Goal: Find contact information: Find contact information

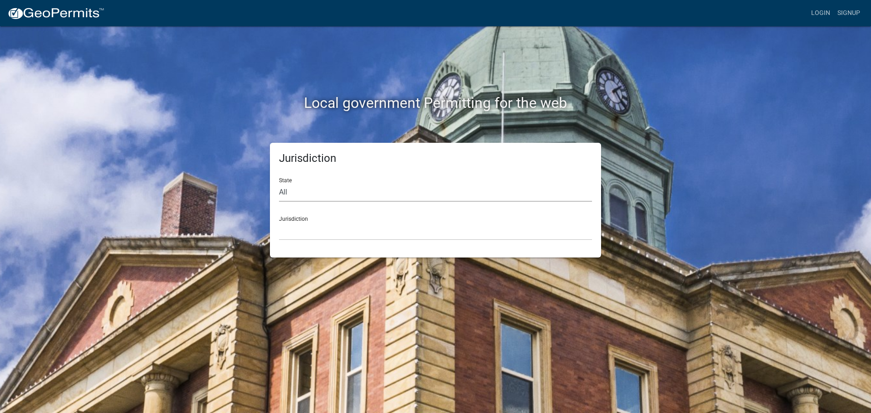
click at [298, 192] on select "All [US_STATE] [US_STATE] [US_STATE] [US_STATE] [US_STATE] [US_STATE] [US_STATE…" at bounding box center [435, 192] width 313 height 19
select select "[US_STATE]"
click at [279, 183] on select "All [US_STATE] [US_STATE] [US_STATE] [US_STATE] [US_STATE] [US_STATE] [US_STATE…" at bounding box center [435, 192] width 313 height 19
click at [302, 228] on select "City of [GEOGRAPHIC_DATA], [US_STATE] City of [GEOGRAPHIC_DATA], [US_STATE] Cit…" at bounding box center [435, 231] width 313 height 19
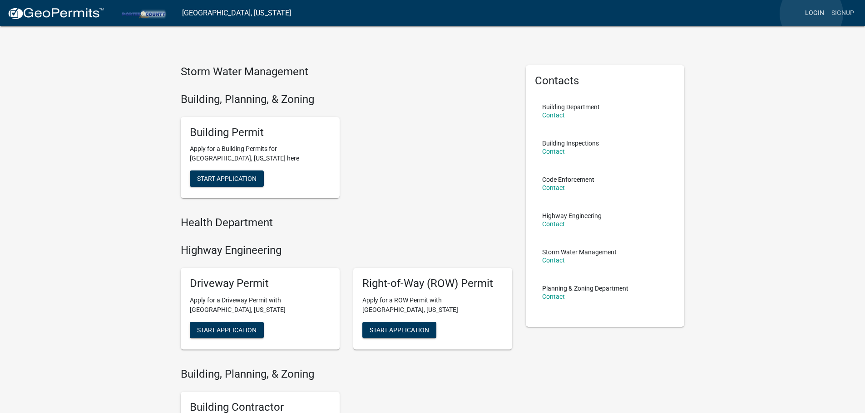
click at [811, 14] on link "Login" at bounding box center [814, 13] width 26 height 17
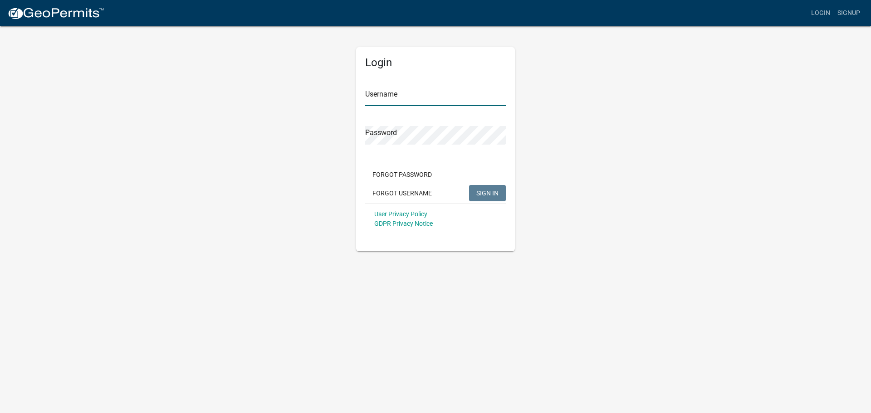
click at [385, 97] on input "Username" at bounding box center [435, 97] width 141 height 19
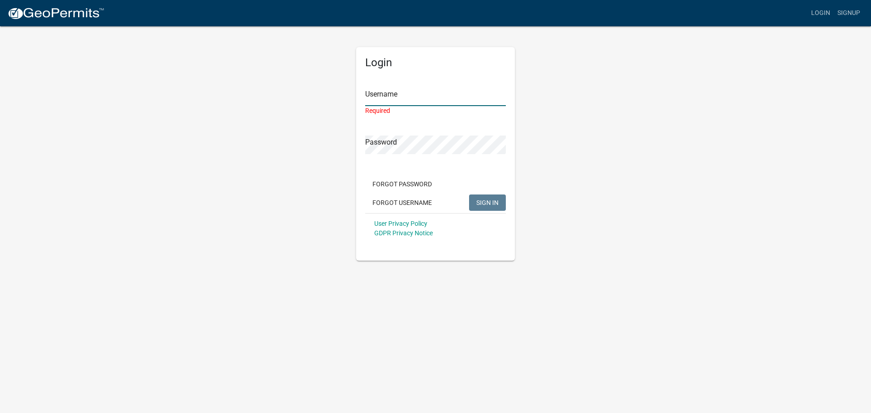
type input "NovaInc"
click at [501, 136] on keeper-lock "Open Keeper Popup" at bounding box center [499, 135] width 11 height 11
click at [371, 150] on div "Required" at bounding box center [435, 150] width 141 height 10
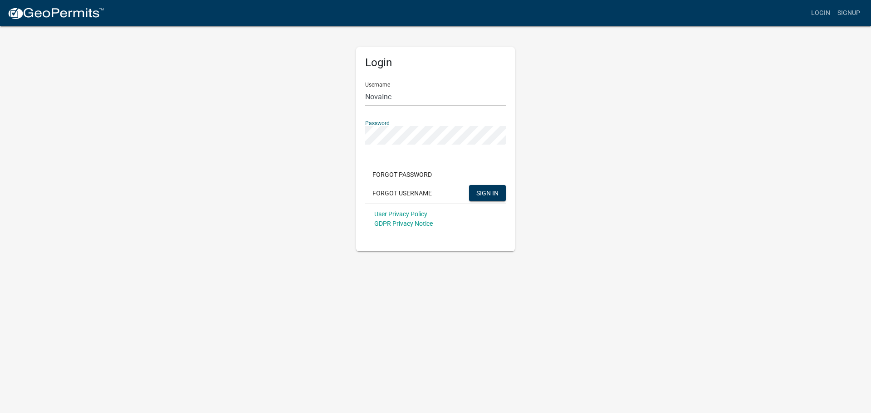
click at [319, 193] on div "Login Username NovaInc Password Forgot Password Forgot Username SIGN IN User Pr…" at bounding box center [435, 138] width 517 height 226
click at [489, 192] on span "SIGN IN" at bounding box center [488, 192] width 22 height 7
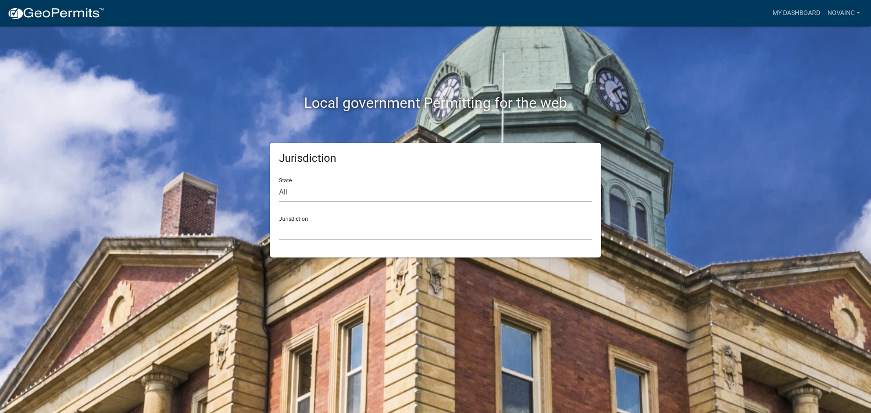
click at [295, 188] on select "All [US_STATE] [US_STATE] [US_STATE] [US_STATE] [US_STATE] [US_STATE] [US_STATE…" at bounding box center [435, 192] width 313 height 19
select select "[US_STATE]"
click at [279, 183] on select "All [US_STATE] [US_STATE] [US_STATE] [US_STATE] [US_STATE] [US_STATE] [US_STATE…" at bounding box center [435, 192] width 313 height 19
click at [299, 228] on select "City of [GEOGRAPHIC_DATA], [US_STATE] City of [GEOGRAPHIC_DATA], [US_STATE] Cit…" at bounding box center [435, 231] width 313 height 19
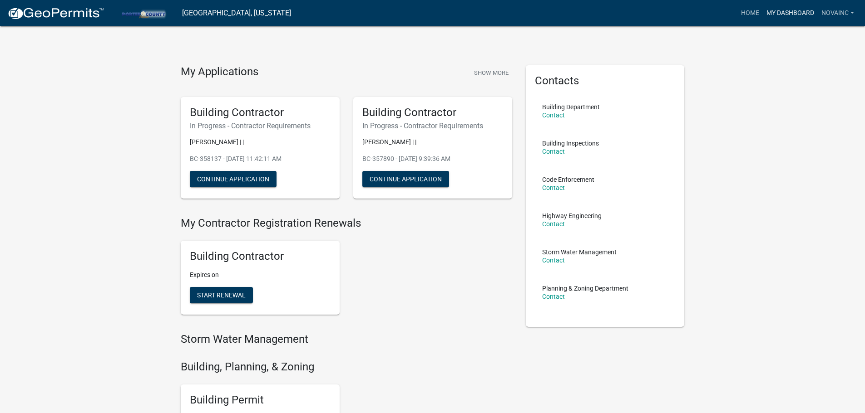
click at [784, 14] on link "My Dashboard" at bounding box center [789, 13] width 55 height 17
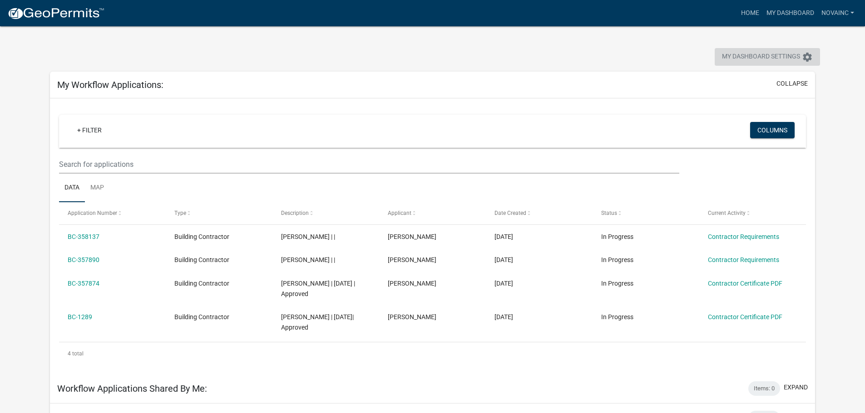
click at [791, 57] on span "My Dashboard Settings" at bounding box center [761, 57] width 78 height 11
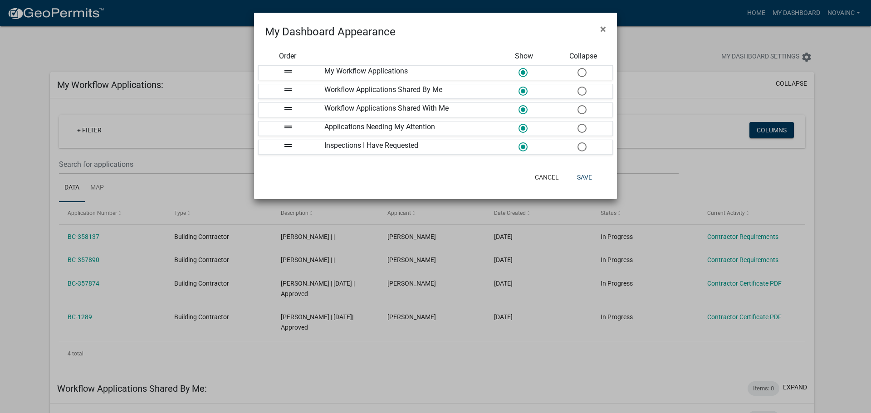
click at [688, 53] on ngb-modal-window "My Dashboard Appearance × Order Show Collapse drag_handle My Workflow Applicati…" at bounding box center [435, 206] width 871 height 413
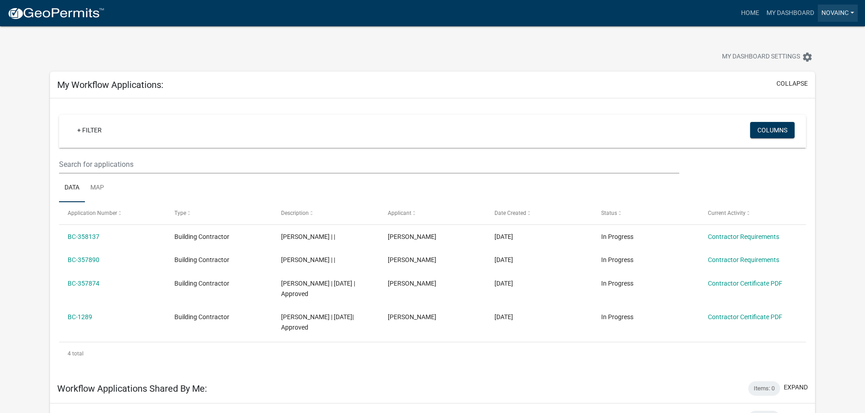
click at [831, 12] on link "NovaInc" at bounding box center [837, 13] width 40 height 17
click at [793, 36] on link "Account" at bounding box center [819, 37] width 78 height 22
click at [748, 14] on link "Home" at bounding box center [749, 13] width 25 height 17
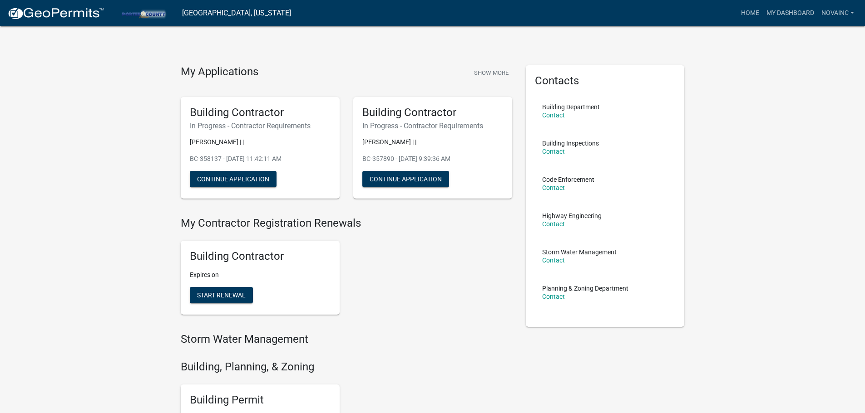
click at [571, 107] on p "Building Department" at bounding box center [571, 107] width 58 height 6
click at [552, 115] on link "Contact" at bounding box center [553, 115] width 23 height 7
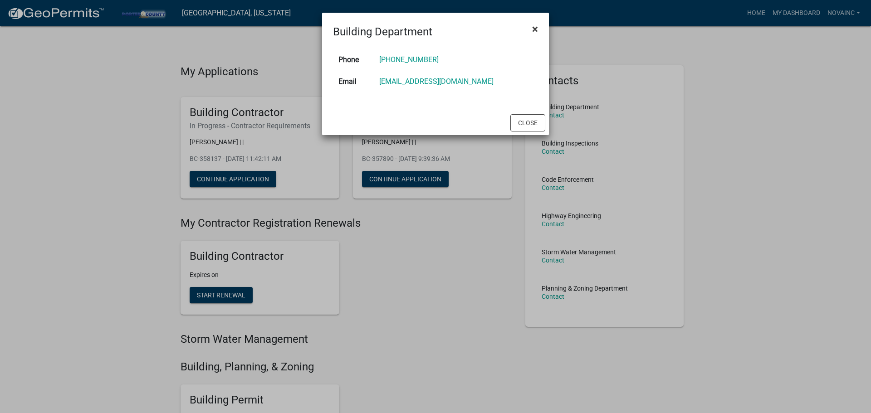
click at [536, 31] on span "×" at bounding box center [535, 29] width 6 height 13
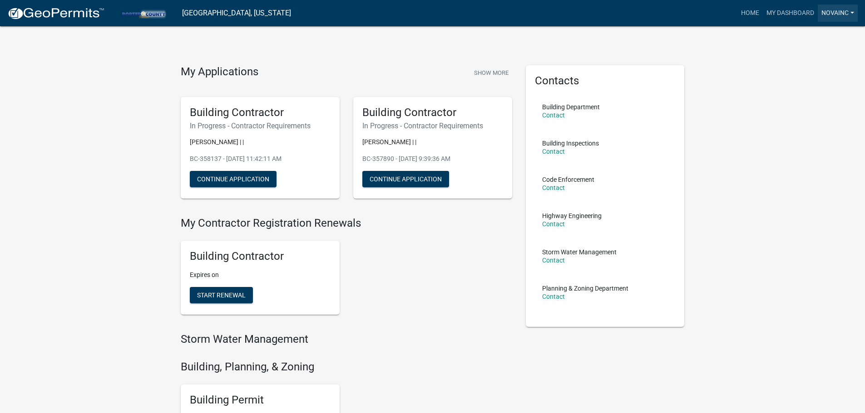
click at [840, 14] on link "NovaInc" at bounding box center [837, 13] width 40 height 17
click at [809, 89] on link "Logout" at bounding box center [819, 89] width 78 height 22
